Goal: Check status: Check status

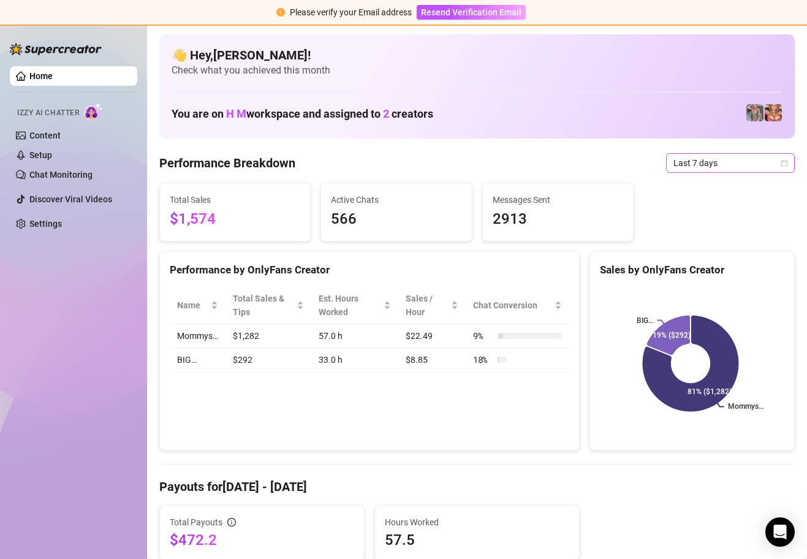
click at [779, 161] on div "Last 7 days" at bounding box center [730, 163] width 129 height 20
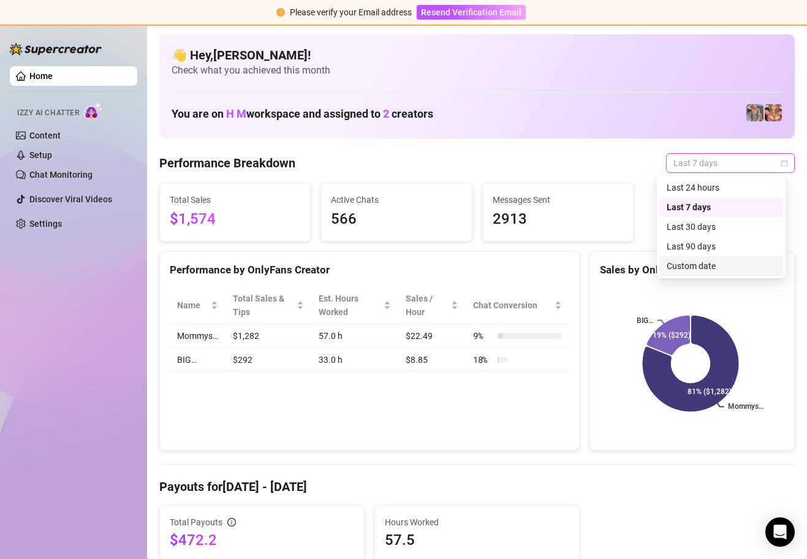
click at [712, 267] on div "Custom date" at bounding box center [721, 265] width 109 height 13
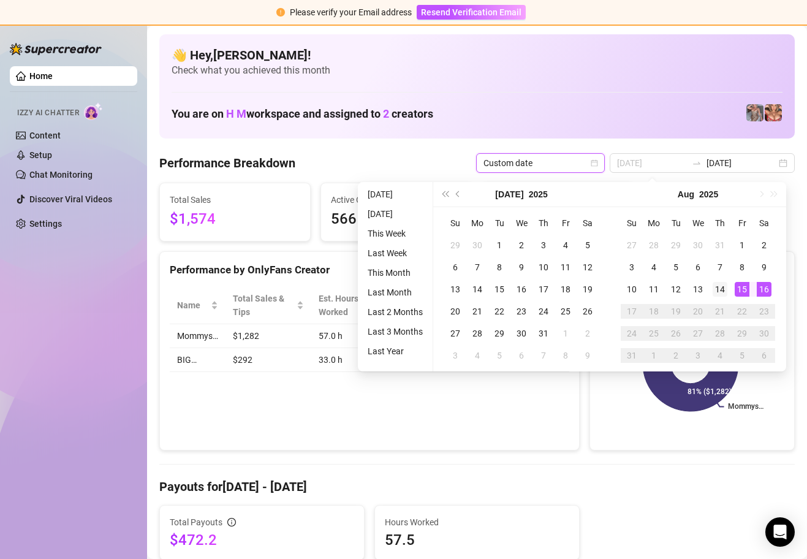
type input "[DATE]"
click at [723, 292] on div "14" at bounding box center [720, 289] width 15 height 15
type input "[DATE]"
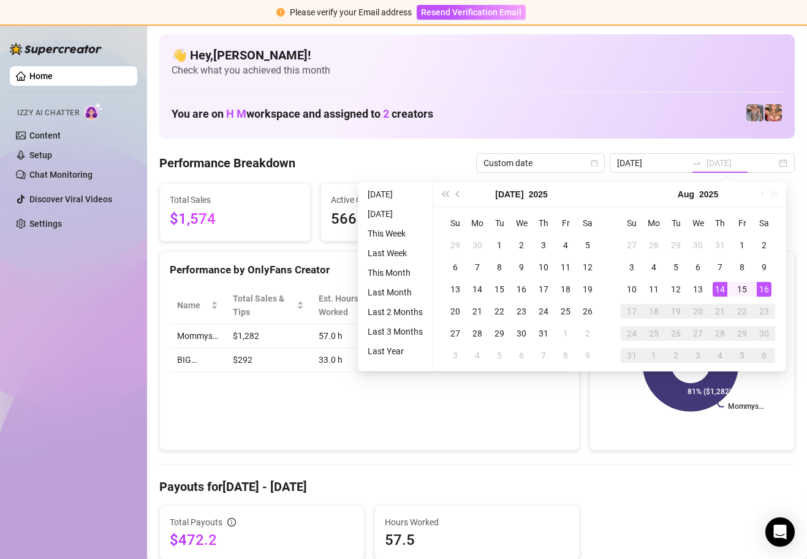
type input "[DATE]"
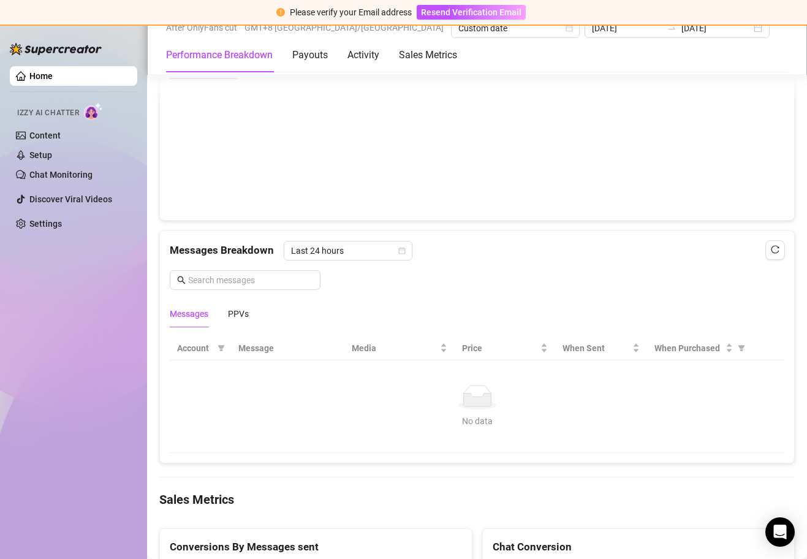
scroll to position [905, 0]
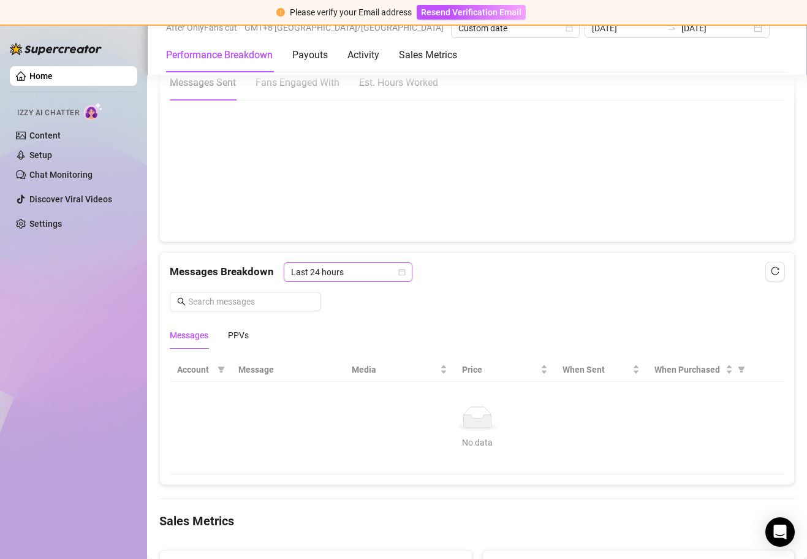
click at [401, 271] on icon "calendar" at bounding box center [402, 271] width 7 height 7
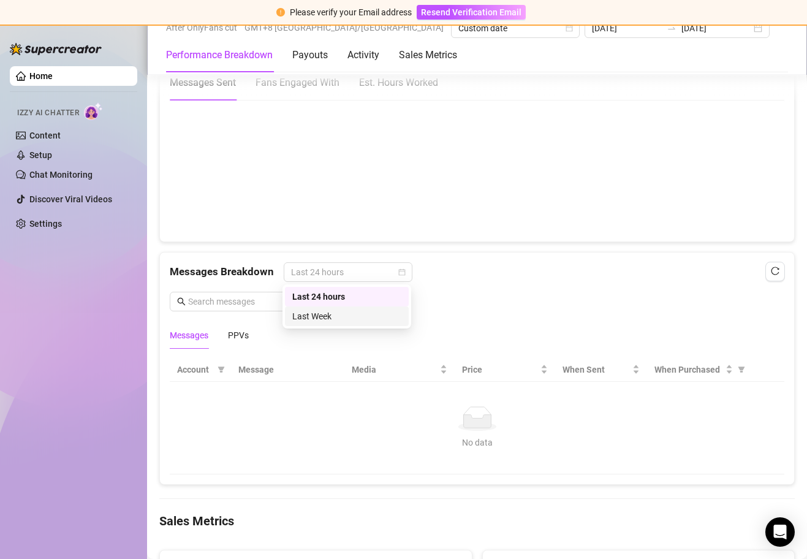
click at [344, 316] on div "Last Week" at bounding box center [346, 315] width 109 height 13
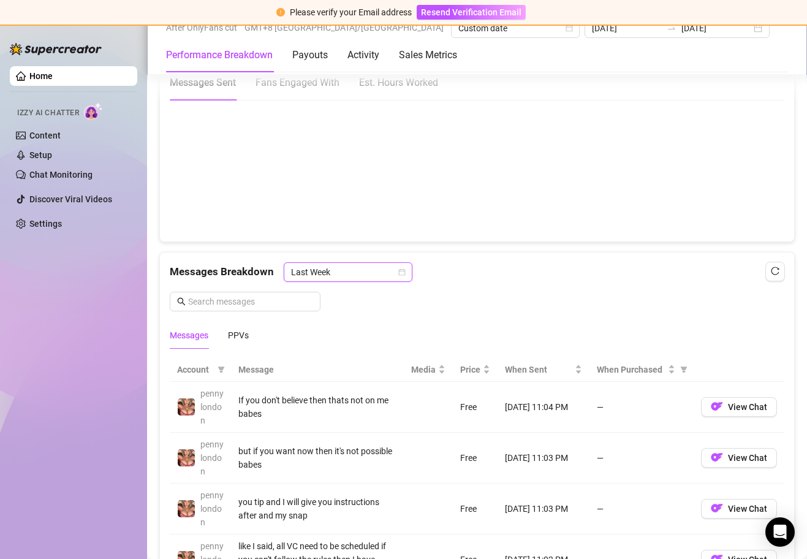
click at [399, 273] on icon "calendar" at bounding box center [401, 271] width 7 height 7
click at [339, 317] on div "Last Week" at bounding box center [346, 315] width 109 height 13
click at [237, 330] on div "PPVs" at bounding box center [238, 334] width 21 height 13
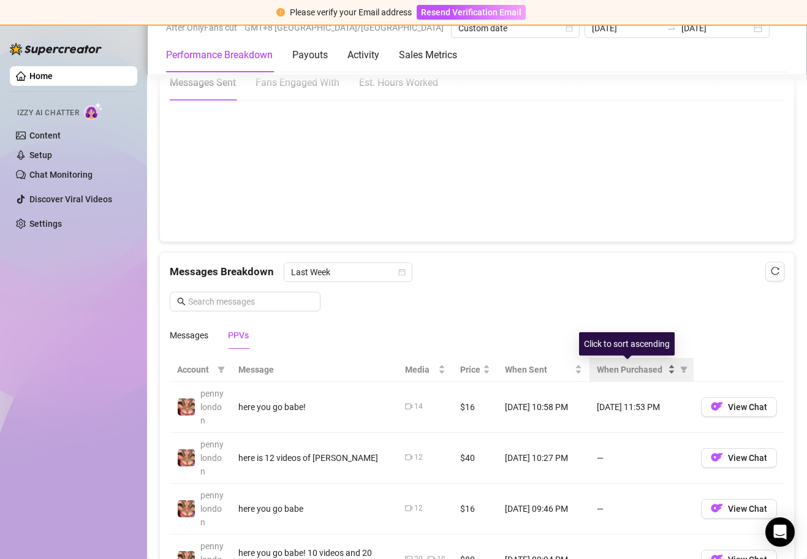
click at [662, 373] on div "When Purchased" at bounding box center [636, 369] width 78 height 13
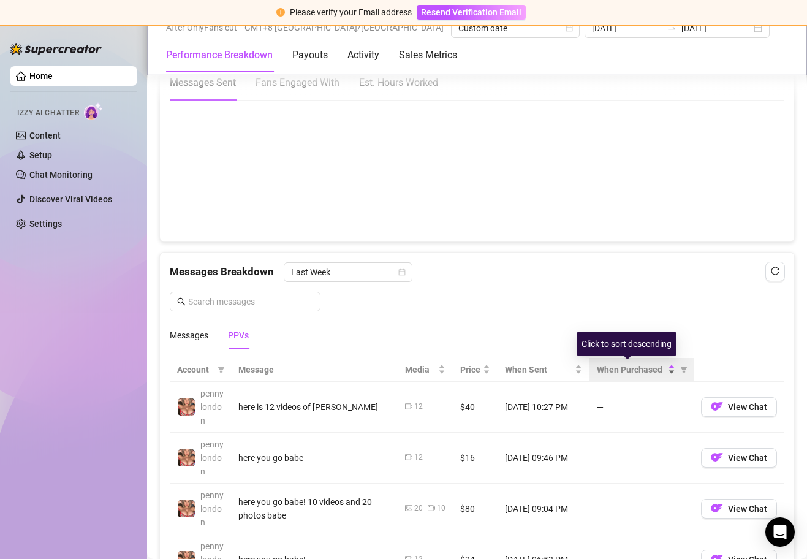
click at [662, 373] on div "When Purchased" at bounding box center [636, 369] width 78 height 13
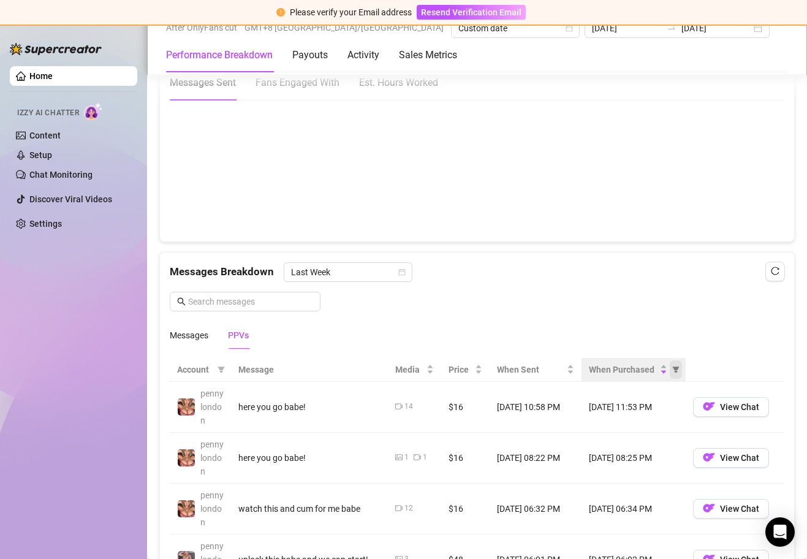
click at [670, 373] on span "When Purchased" at bounding box center [676, 369] width 12 height 18
click at [658, 370] on div "When Purchased" at bounding box center [628, 369] width 78 height 13
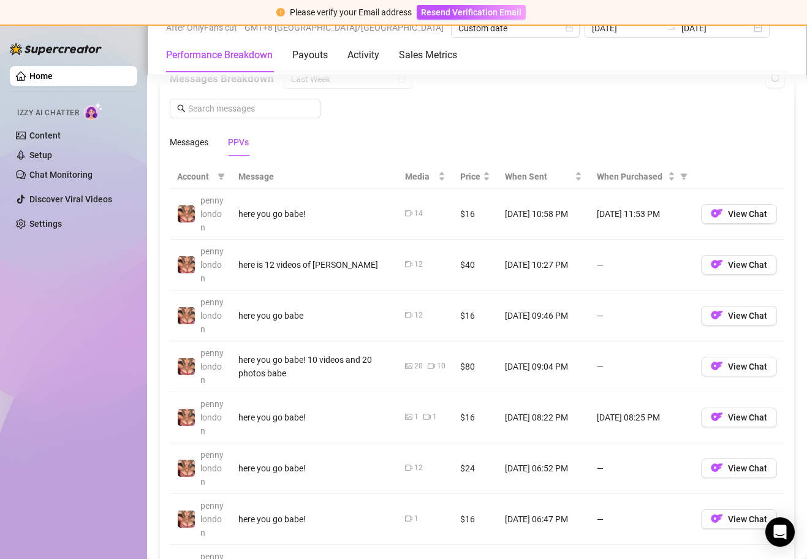
scroll to position [1119, 0]
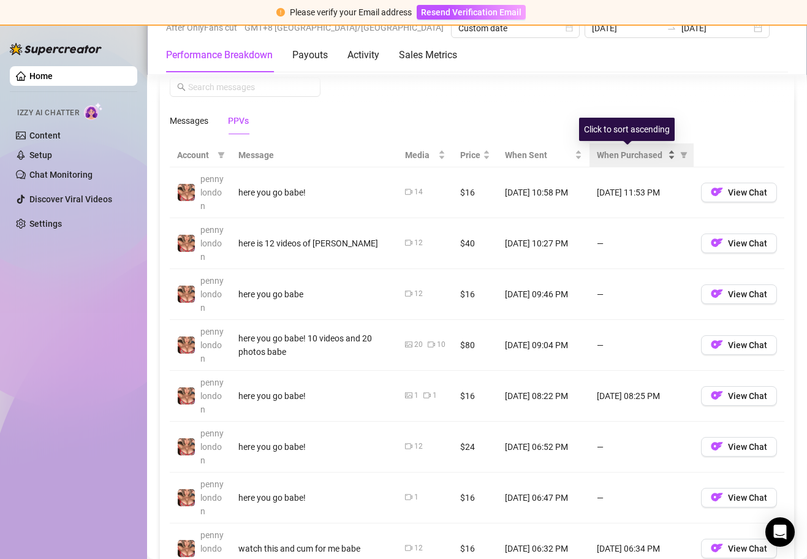
click at [662, 156] on div "When Purchased" at bounding box center [636, 154] width 78 height 13
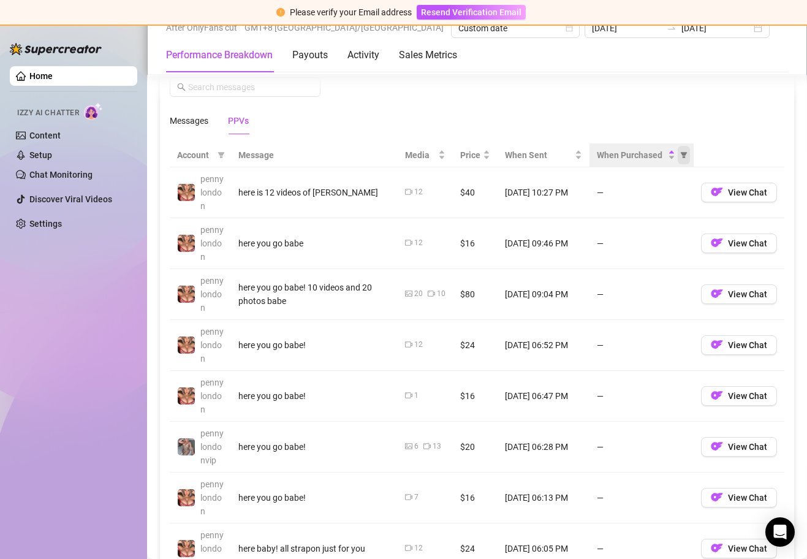
click at [680, 154] on icon "filter" at bounding box center [683, 154] width 7 height 7
click at [658, 199] on span "Purchased" at bounding box center [636, 198] width 71 height 13
radio input "true"
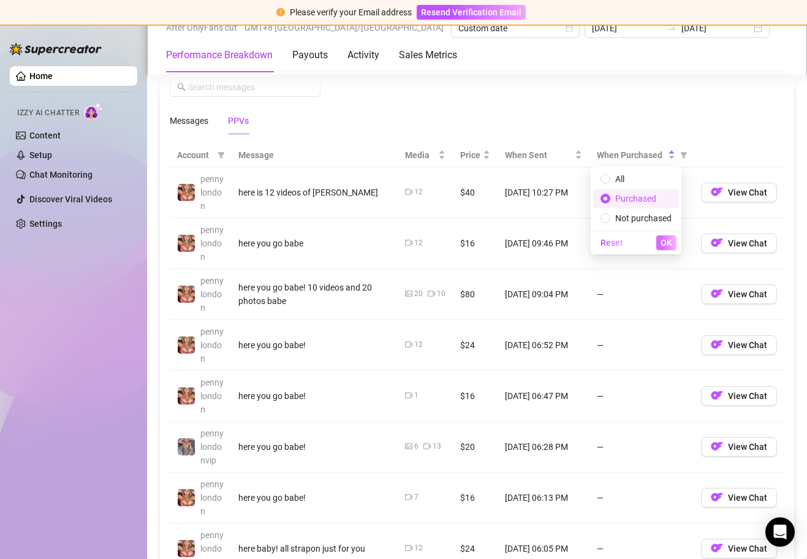
click at [667, 235] on button "OK" at bounding box center [666, 242] width 20 height 15
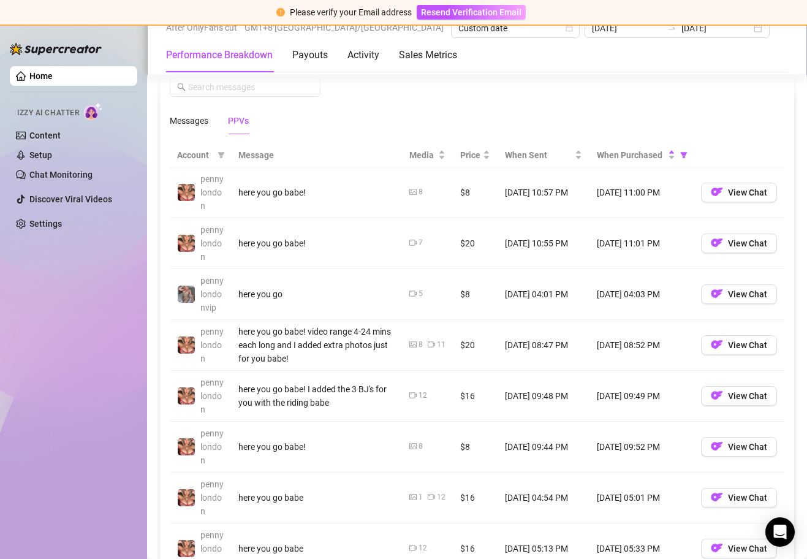
click at [693, 120] on div "Messages PPVs" at bounding box center [477, 121] width 615 height 28
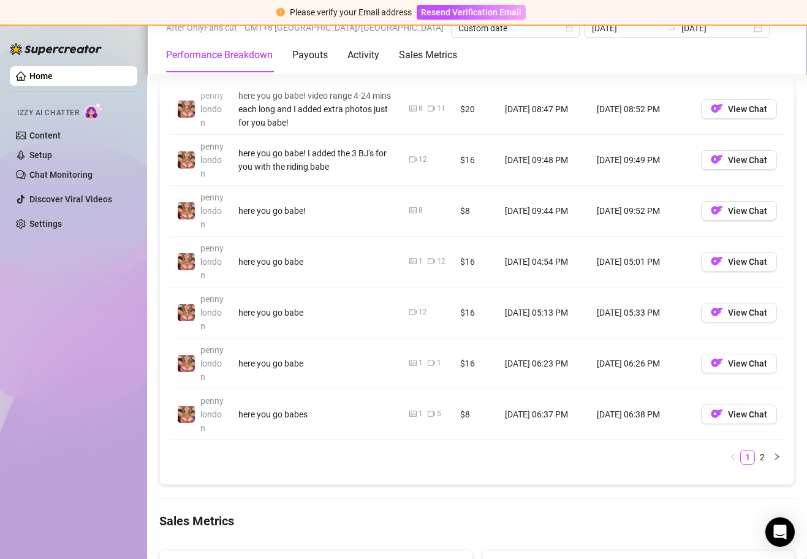
scroll to position [1357, 0]
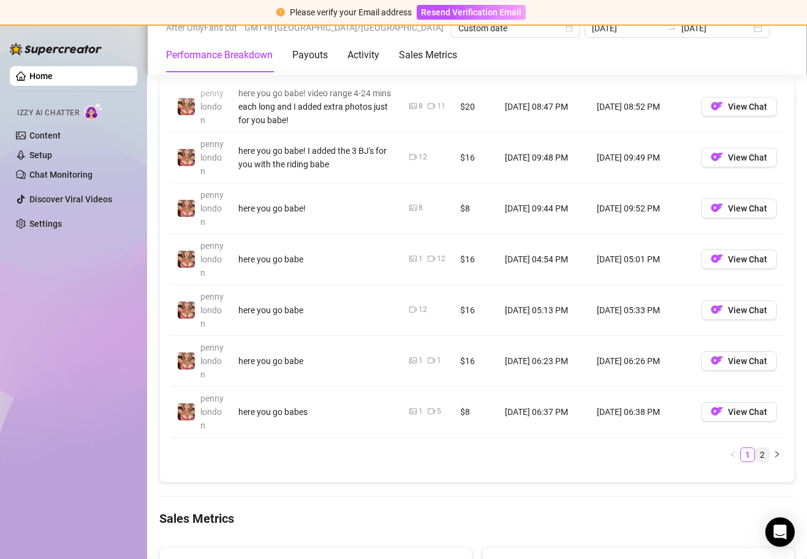
click at [756, 455] on link "2" at bounding box center [762, 454] width 13 height 13
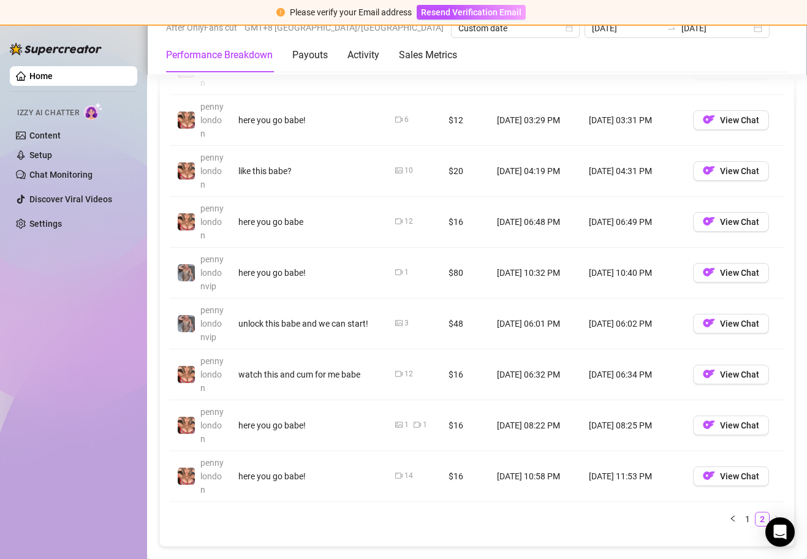
scroll to position [1303, 0]
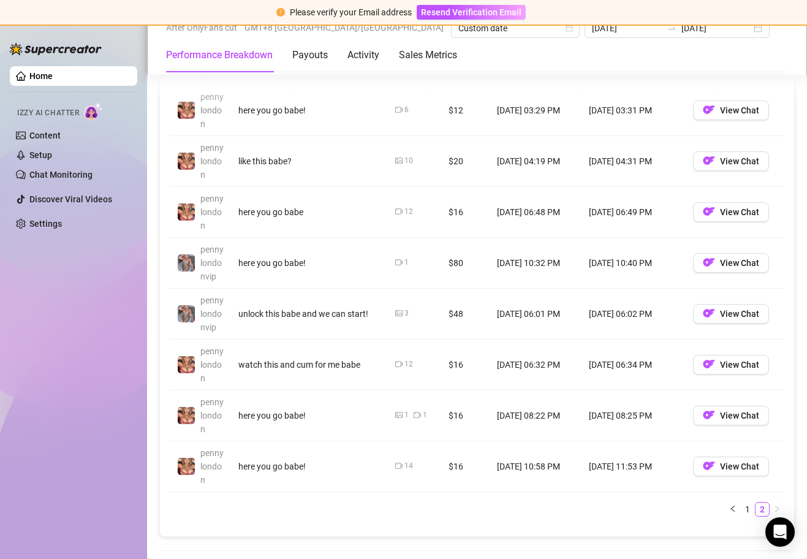
click at [623, 368] on td "[DATE] 06:34 PM" at bounding box center [634, 365] width 104 height 51
click at [621, 418] on td "[DATE] 08:25 PM" at bounding box center [634, 415] width 104 height 51
click at [618, 454] on td "[DATE] 11:53 PM" at bounding box center [634, 466] width 104 height 51
click at [599, 310] on td "[DATE] 06:02 PM" at bounding box center [634, 314] width 104 height 51
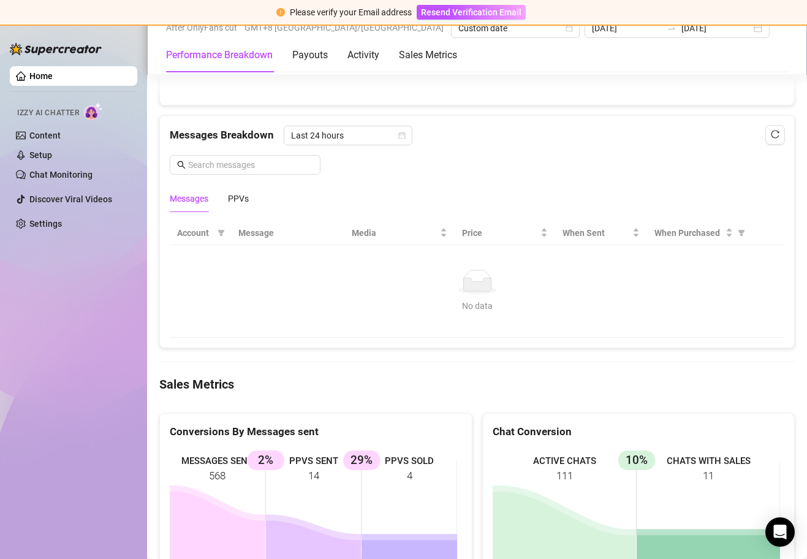
scroll to position [1041, 0]
click at [401, 127] on span "Last 24 hours" at bounding box center [348, 136] width 114 height 18
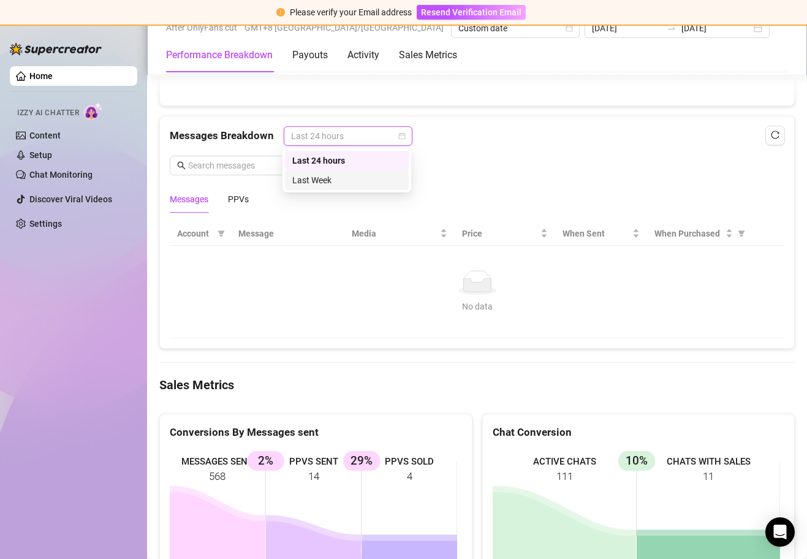
click at [373, 184] on div "Last Week" at bounding box center [346, 179] width 109 height 13
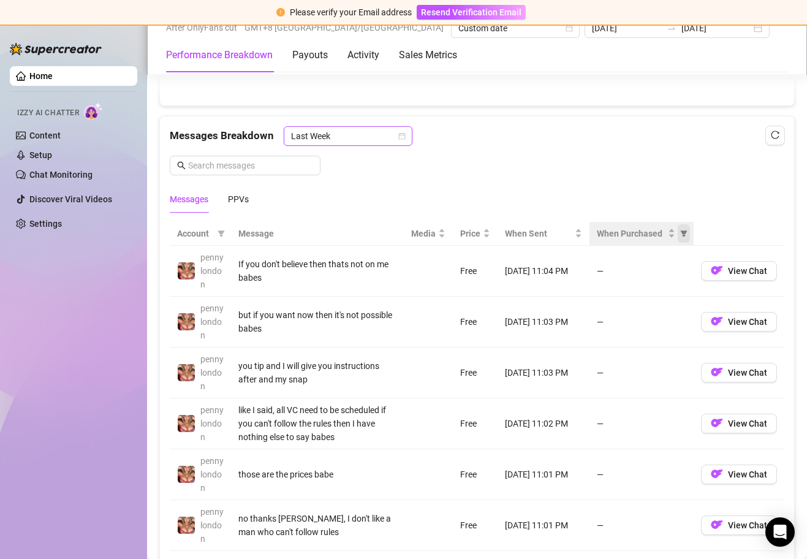
click at [680, 233] on icon "filter" at bounding box center [683, 233] width 7 height 7
click at [655, 273] on span "Purchased" at bounding box center [635, 277] width 41 height 10
radio input "true"
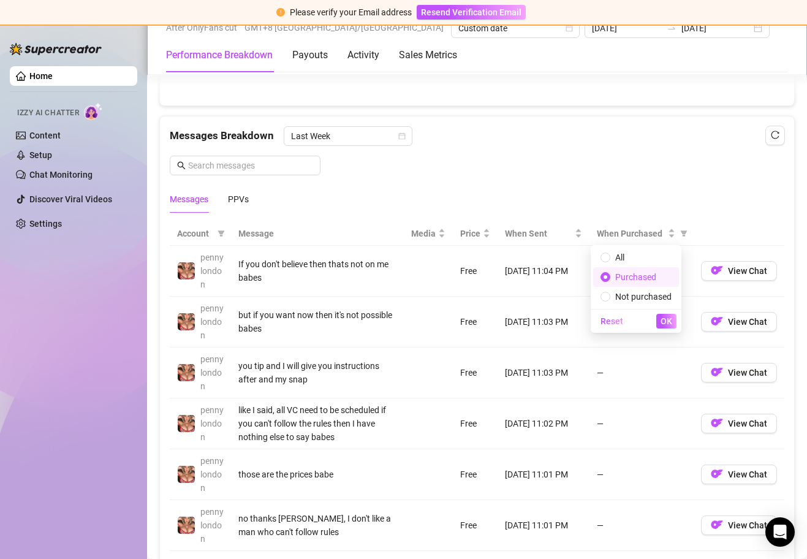
click at [662, 319] on span "OK" at bounding box center [667, 321] width 12 height 10
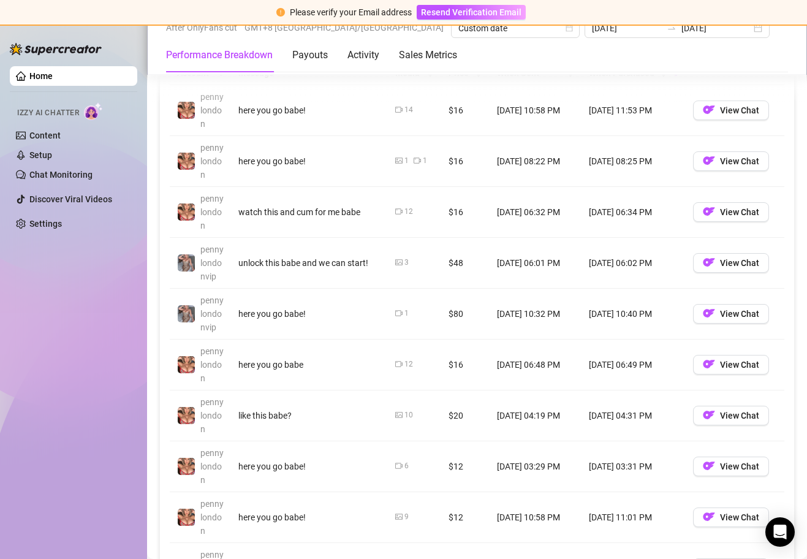
scroll to position [1202, 0]
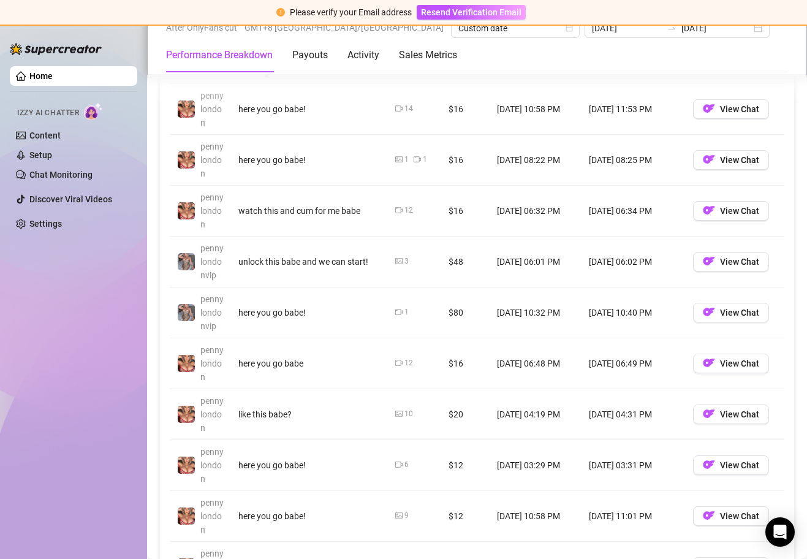
click at [612, 411] on td "[DATE] 04:31 PM" at bounding box center [634, 414] width 104 height 51
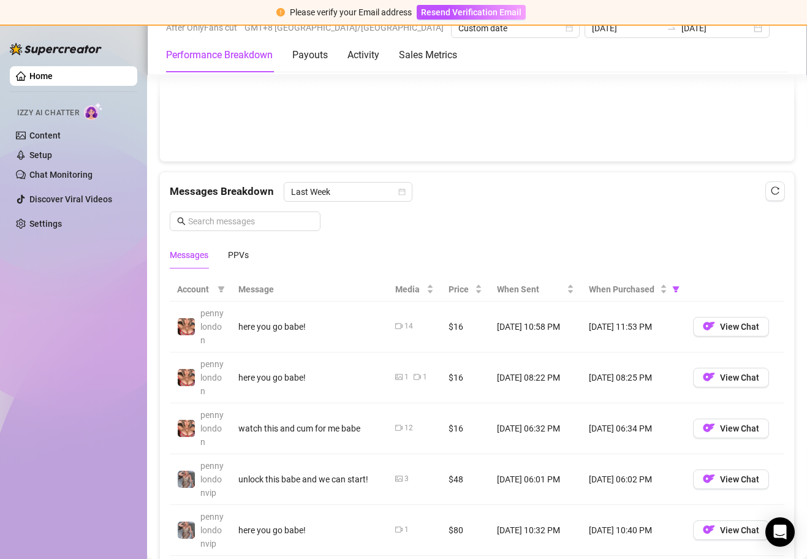
scroll to position [985, 0]
click at [366, 264] on div "Messages PPVs" at bounding box center [477, 254] width 615 height 28
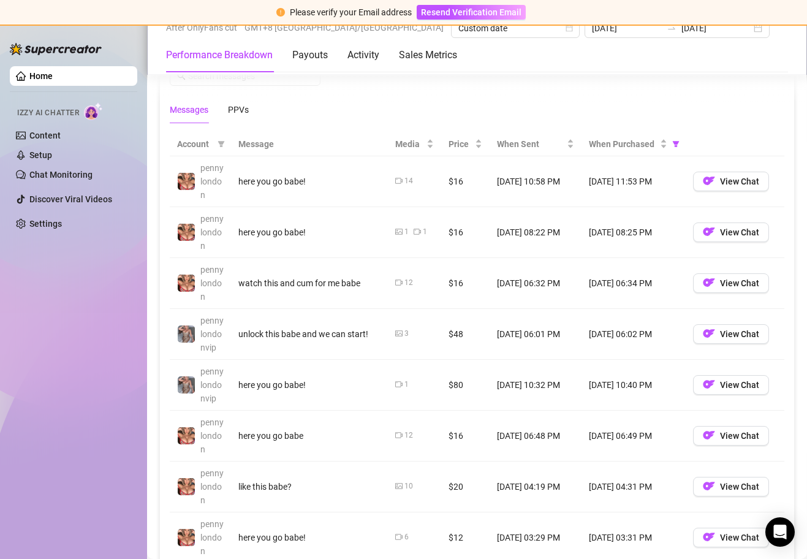
scroll to position [1131, 0]
click at [720, 284] on span "View Chat" at bounding box center [739, 283] width 39 height 10
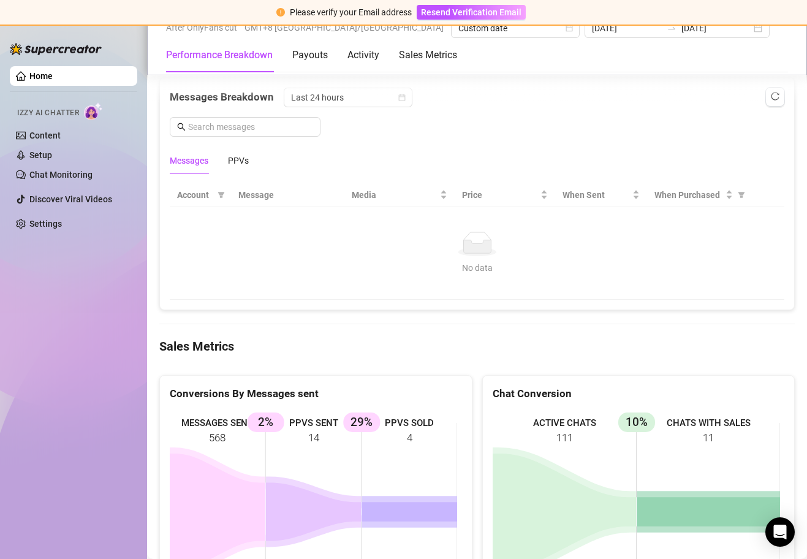
scroll to position [865, 0]
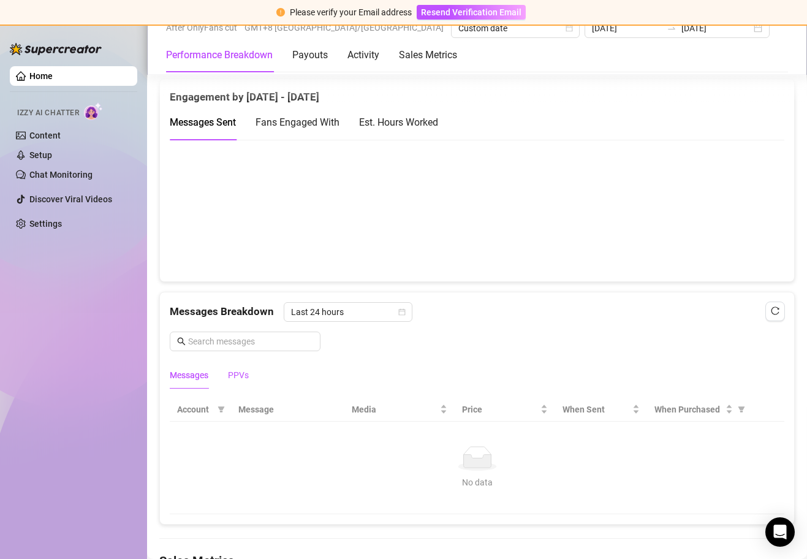
click at [245, 373] on div "PPVs" at bounding box center [238, 374] width 21 height 13
click at [374, 309] on span "Last 24 hours" at bounding box center [348, 312] width 114 height 18
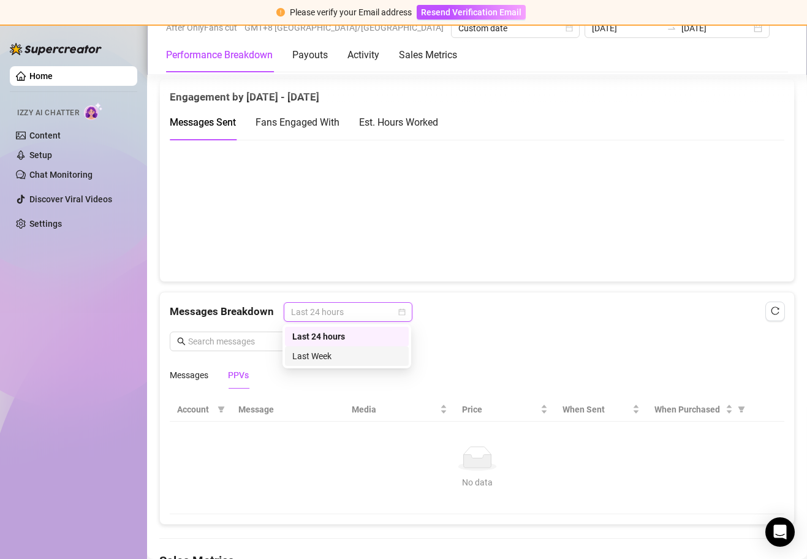
click at [349, 365] on div "Last Week" at bounding box center [347, 356] width 124 height 20
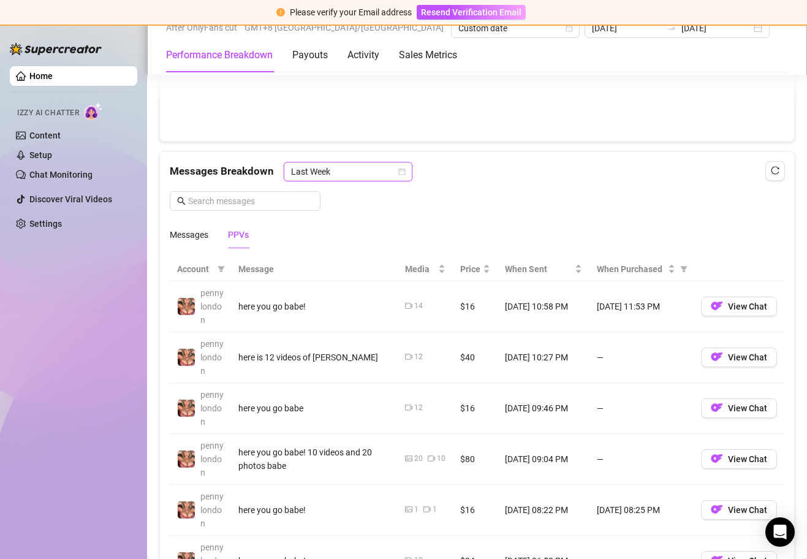
scroll to position [1017, 0]
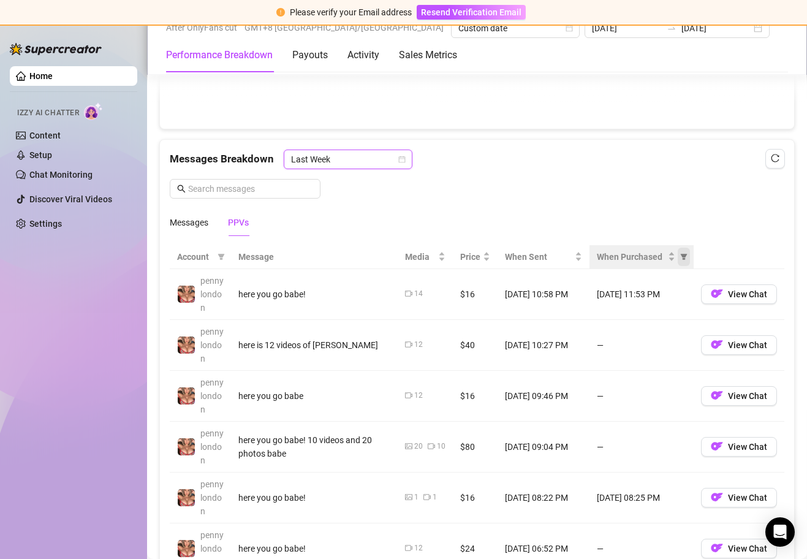
click at [681, 256] on icon "filter" at bounding box center [684, 257] width 7 height 6
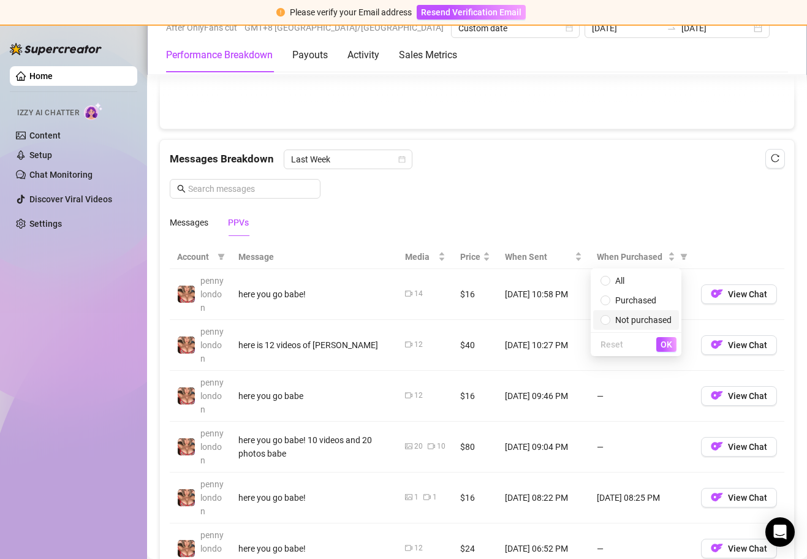
click at [650, 317] on span "Not purchased" at bounding box center [643, 320] width 56 height 10
radio input "true"
click at [642, 303] on span "Purchased" at bounding box center [635, 300] width 41 height 10
radio input "true"
radio input "false"
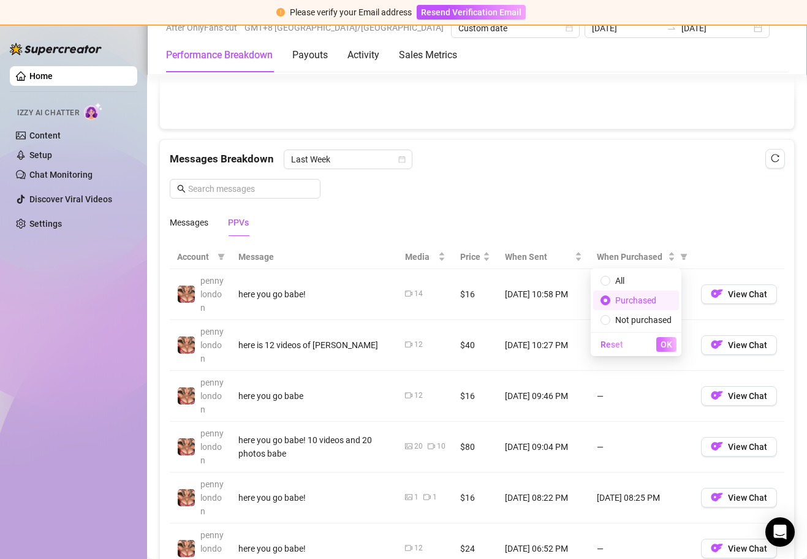
click at [662, 341] on span "OK" at bounding box center [667, 345] width 12 height 10
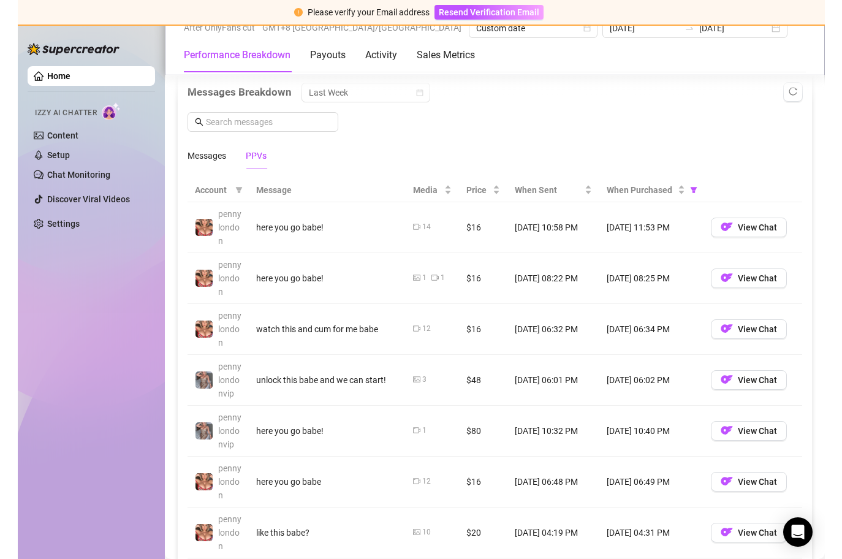
scroll to position [1090, 0]
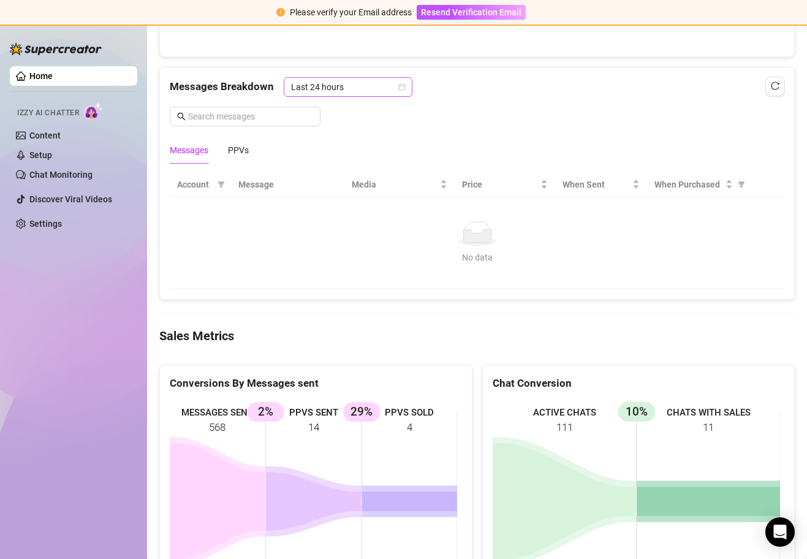
click at [401, 86] on icon "calendar" at bounding box center [401, 86] width 7 height 7
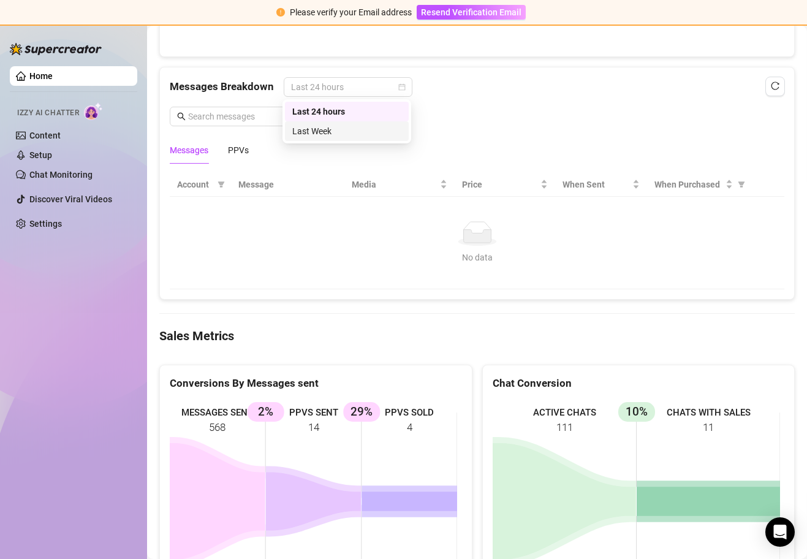
click at [346, 129] on div "Last Week" at bounding box center [346, 130] width 109 height 13
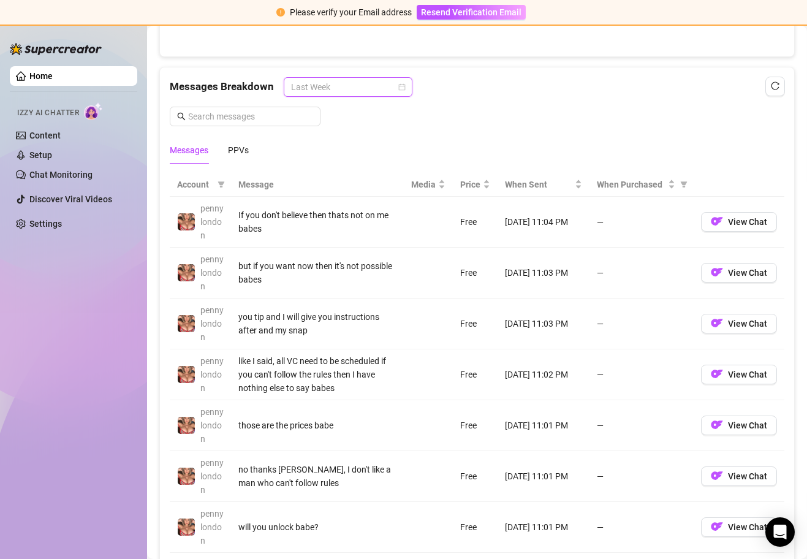
click at [355, 90] on span "Last Week" at bounding box center [348, 87] width 114 height 18
click at [329, 129] on div "Last Week" at bounding box center [346, 130] width 109 height 13
click at [666, 183] on div "When Purchased" at bounding box center [636, 184] width 78 height 13
click at [680, 185] on icon "filter" at bounding box center [683, 184] width 7 height 7
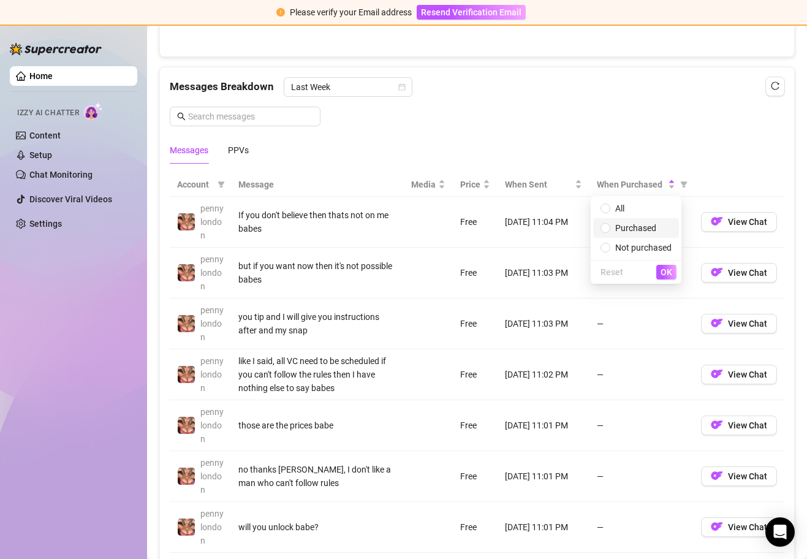
click at [659, 230] on span "Purchased" at bounding box center [636, 227] width 71 height 13
radio input "true"
click at [663, 274] on span "OK" at bounding box center [667, 272] width 12 height 10
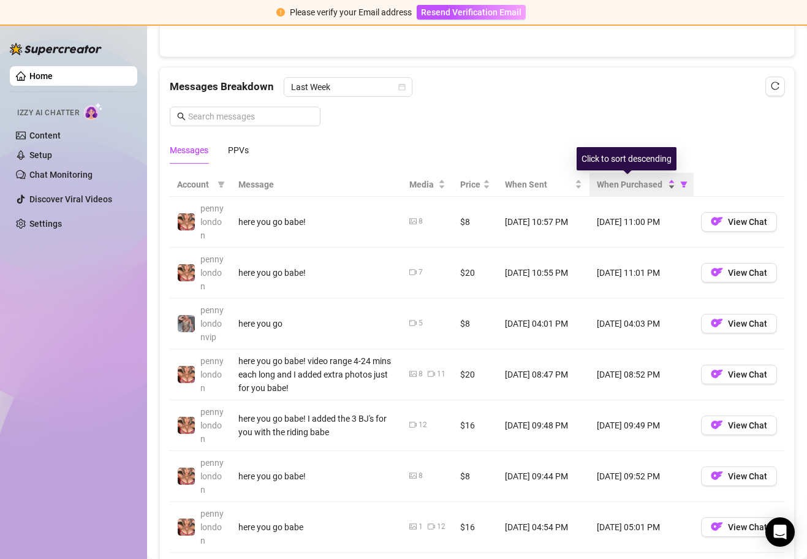
click at [664, 186] on div "When Purchased" at bounding box center [636, 184] width 78 height 13
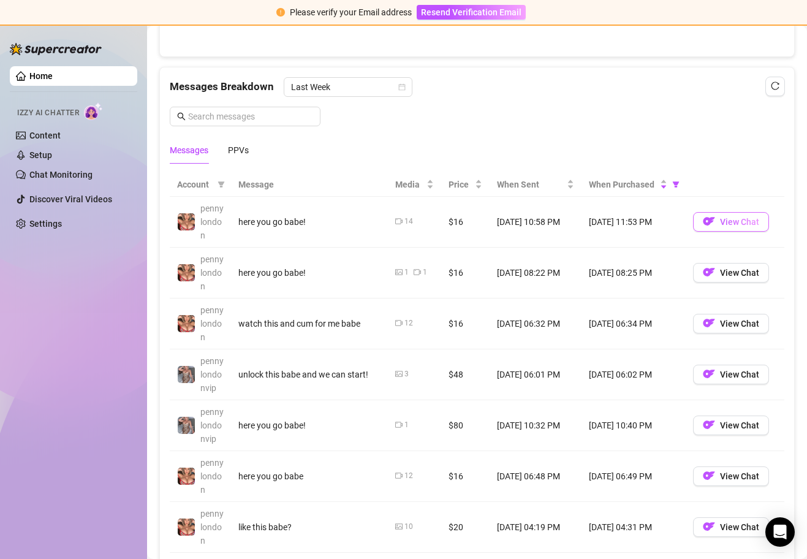
click at [720, 223] on span "View Chat" at bounding box center [739, 222] width 39 height 10
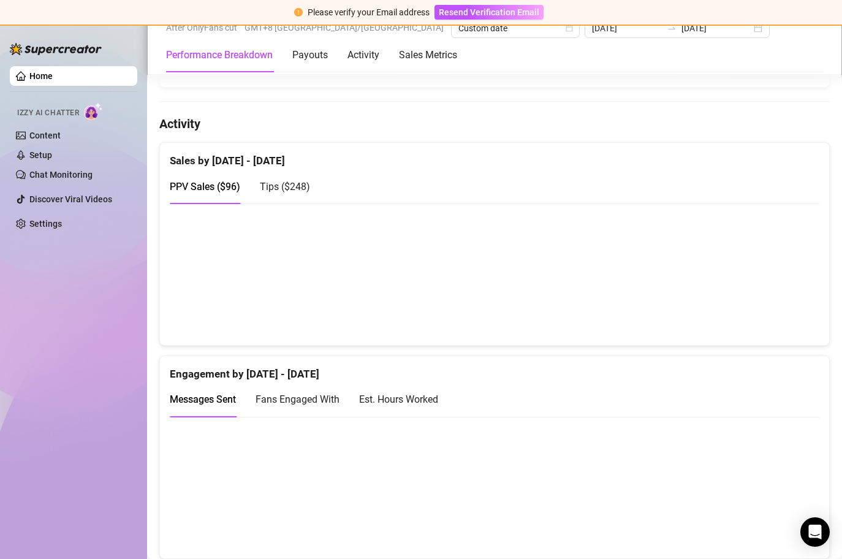
scroll to position [450, 0]
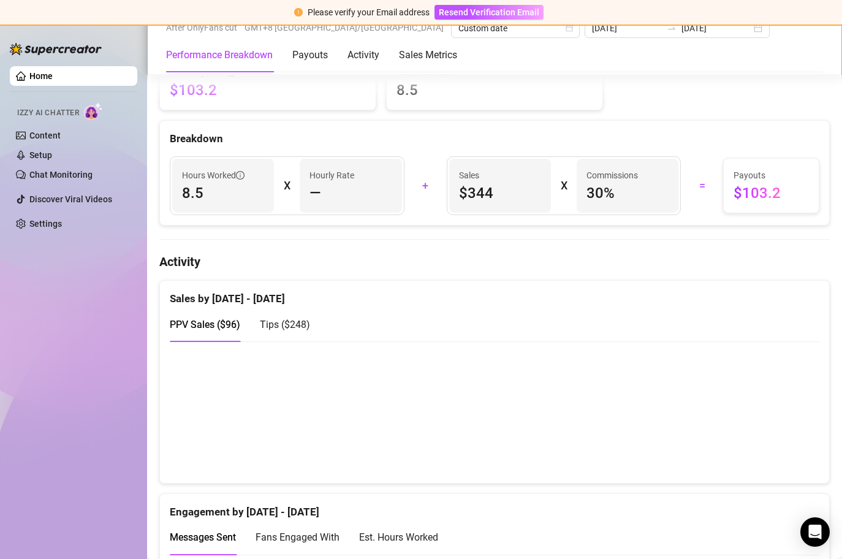
click at [336, 305] on div "Sales by [DATE] - [DATE]" at bounding box center [495, 294] width 650 height 26
